Goal: Information Seeking & Learning: Understand process/instructions

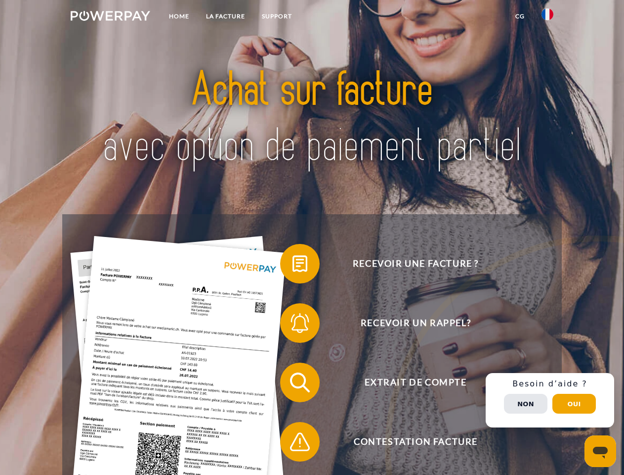
click at [110, 17] on img at bounding box center [111, 16] width 80 height 10
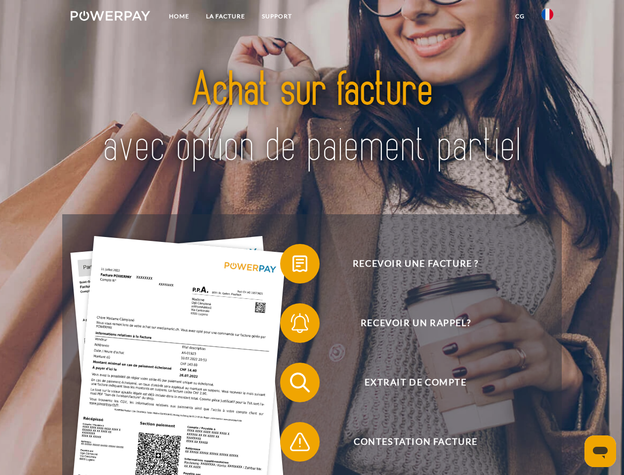
click at [548, 17] on img at bounding box center [548, 14] width 12 height 12
click at [520, 16] on link "CG" at bounding box center [520, 16] width 26 height 18
click at [293, 265] on span at bounding box center [285, 263] width 49 height 49
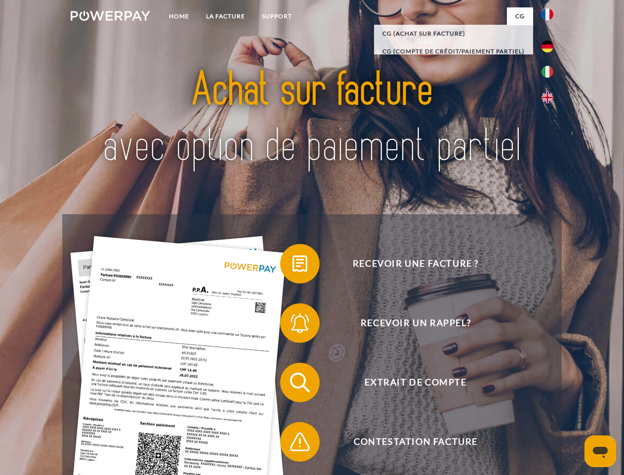
click at [293, 325] on span at bounding box center [285, 322] width 49 height 49
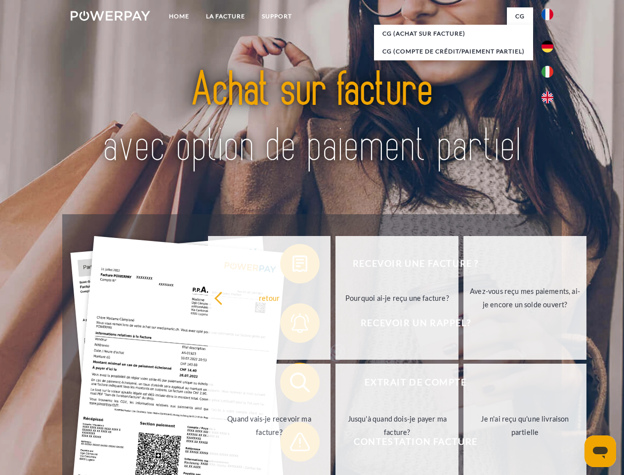
click at [336, 384] on link "Jusqu'à quand dois-je payer ma facture?" at bounding box center [397, 425] width 123 height 124
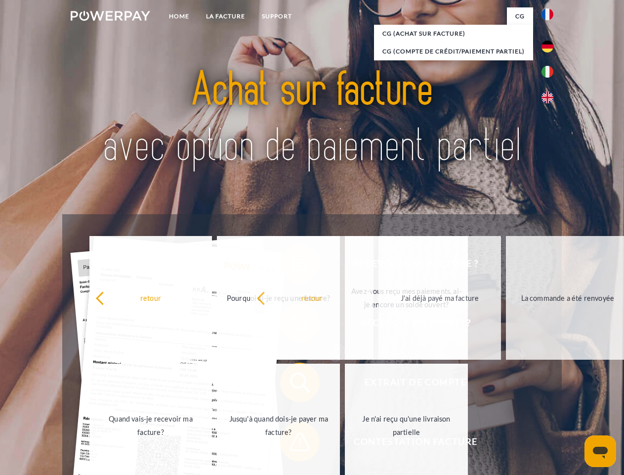
click at [293, 443] on span at bounding box center [285, 441] width 49 height 49
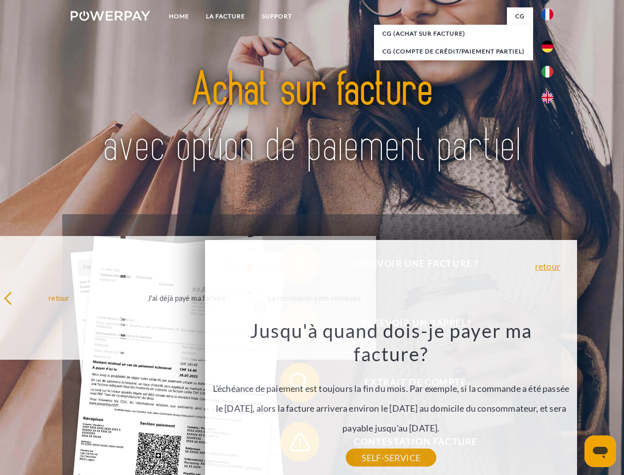
click at [550, 400] on div "Recevoir une facture ? Recevoir un rappel? Extrait de compte retour" at bounding box center [311, 412] width 499 height 396
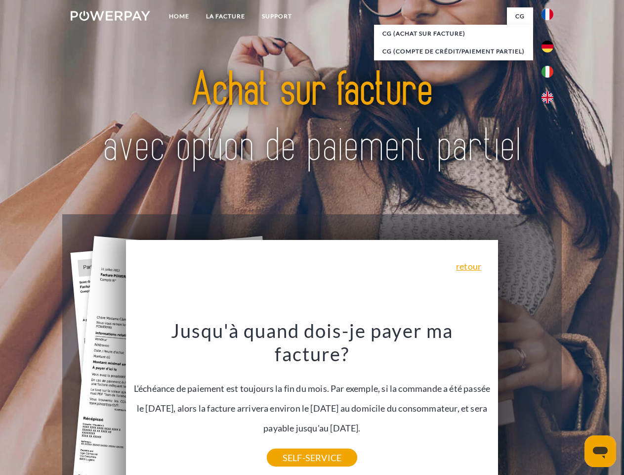
click at [526, 402] on span "Extrait de compte" at bounding box center [416, 382] width 242 height 40
click at [575, 403] on header "Home LA FACTURE Support" at bounding box center [312, 341] width 624 height 683
